Goal: Task Accomplishment & Management: Complete application form

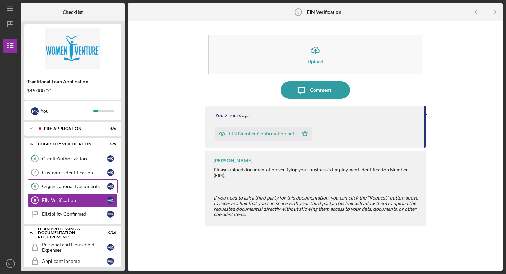
click at [70, 189] on link "8 Organizational Documents M K" at bounding box center [73, 186] width 90 height 14
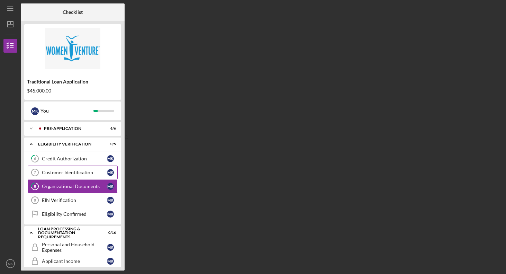
click at [68, 174] on div "Customer Identification" at bounding box center [74, 173] width 65 height 6
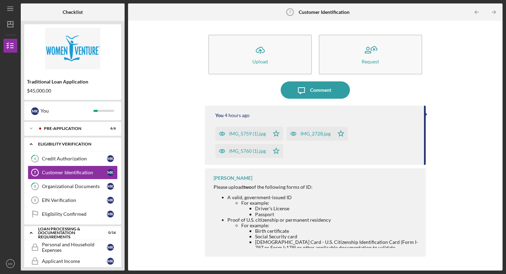
click at [33, 144] on icon "Icon/Expander" at bounding box center [31, 144] width 14 height 14
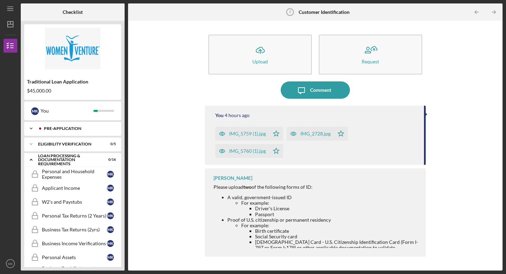
click at [41, 128] on div at bounding box center [40, 128] width 4 height 4
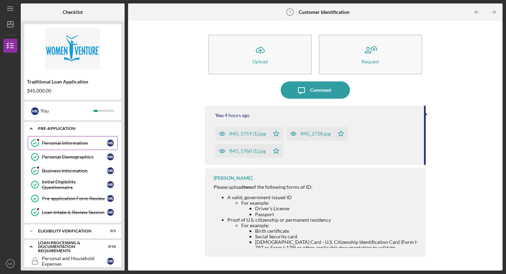
click at [45, 143] on div "Personal Information" at bounding box center [74, 143] width 65 height 6
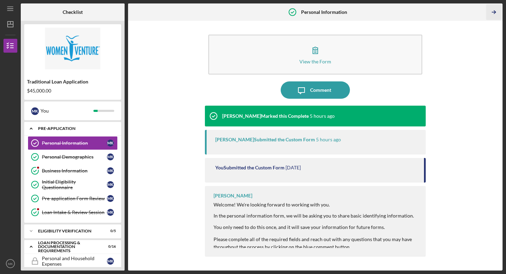
click at [496, 10] on icon "Icon/Table Pagination Arrow" at bounding box center [494, 12] width 16 height 16
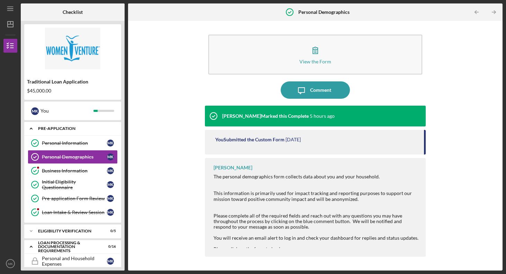
click at [496, 10] on icon "Icon/Table Pagination Arrow" at bounding box center [494, 12] width 16 height 16
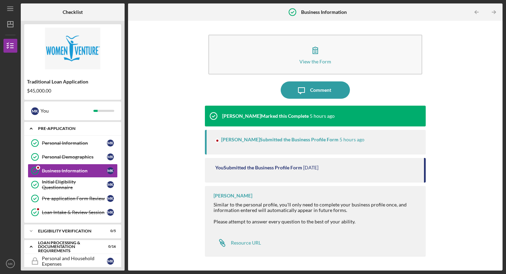
click at [496, 10] on icon "Icon/Table Pagination Arrow" at bounding box center [494, 12] width 16 height 16
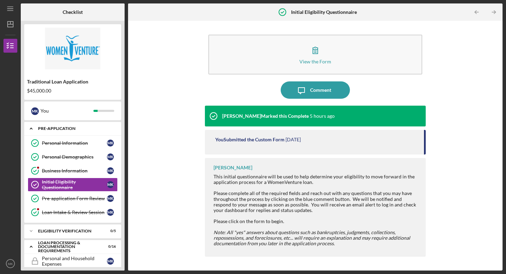
click at [496, 10] on icon "Icon/Table Pagination Arrow" at bounding box center [494, 12] width 16 height 16
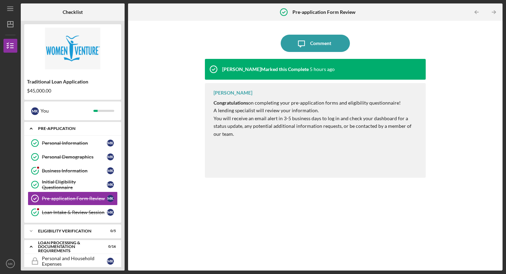
click at [496, 10] on icon "Icon/Table Pagination Arrow" at bounding box center [494, 12] width 16 height 16
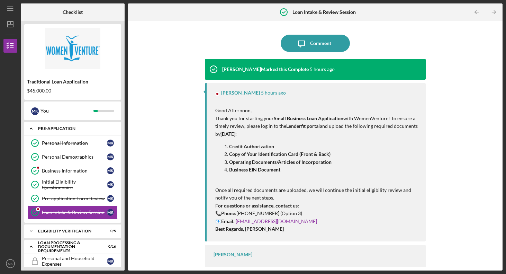
click at [496, 10] on icon "Icon/Table Pagination Arrow" at bounding box center [494, 12] width 16 height 16
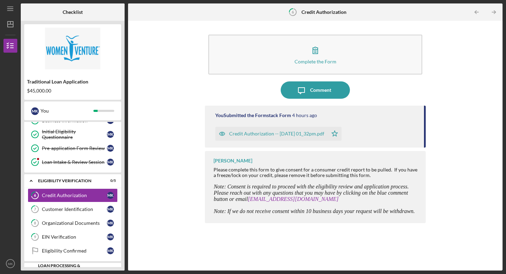
scroll to position [51, 0]
